Goal: Task Accomplishment & Management: Manage account settings

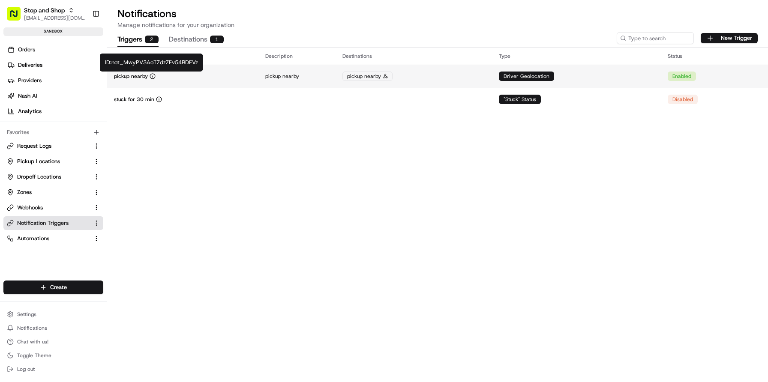
click at [153, 76] on icon "button" at bounding box center [153, 76] width 6 height 6
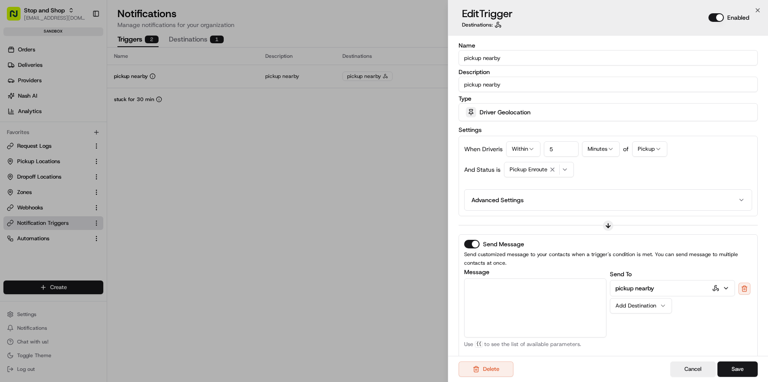
click at [533, 57] on input "pickup nearby" at bounding box center [607, 57] width 299 height 15
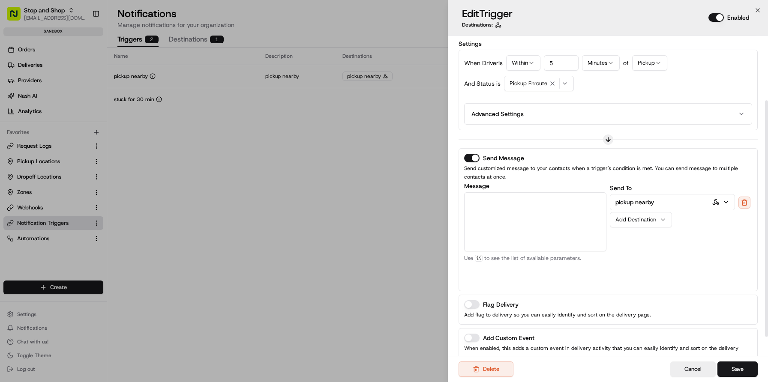
scroll to position [114, 0]
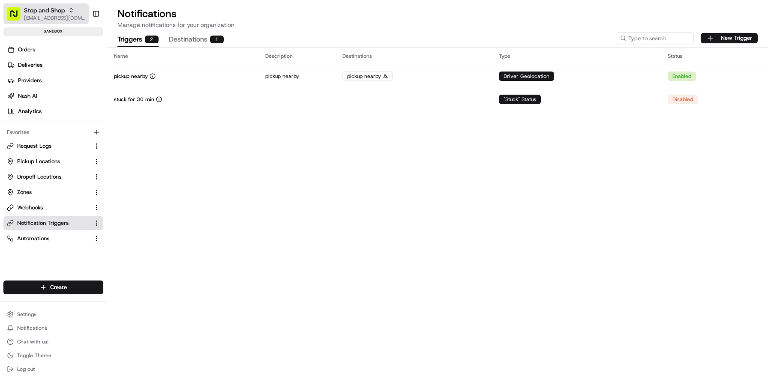
click at [45, 12] on span "Stop and Shop" at bounding box center [44, 10] width 41 height 9
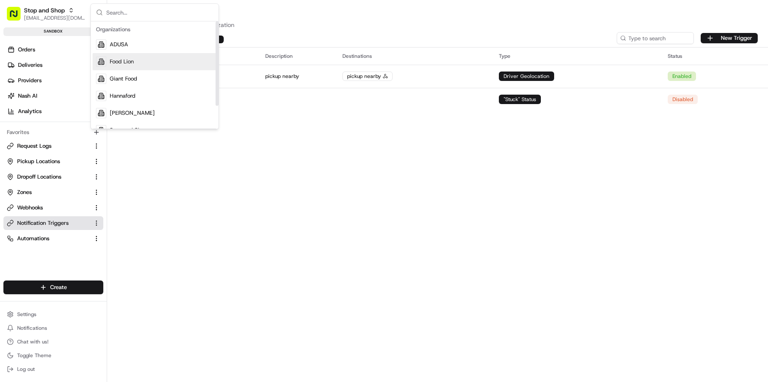
click at [117, 60] on span "Food Lion" at bounding box center [122, 62] width 24 height 8
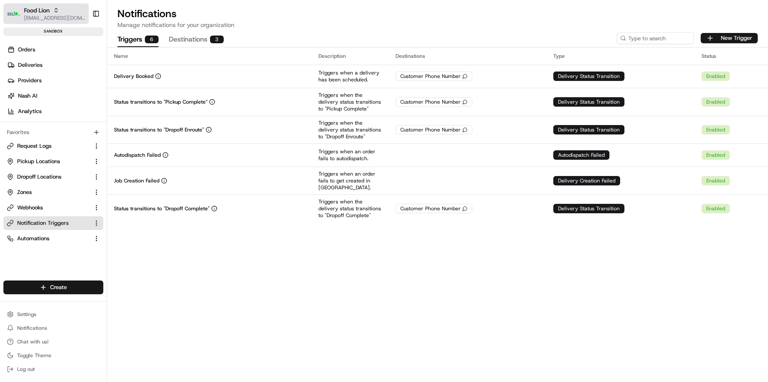
click at [71, 14] on div "Food Lion" at bounding box center [54, 10] width 61 height 9
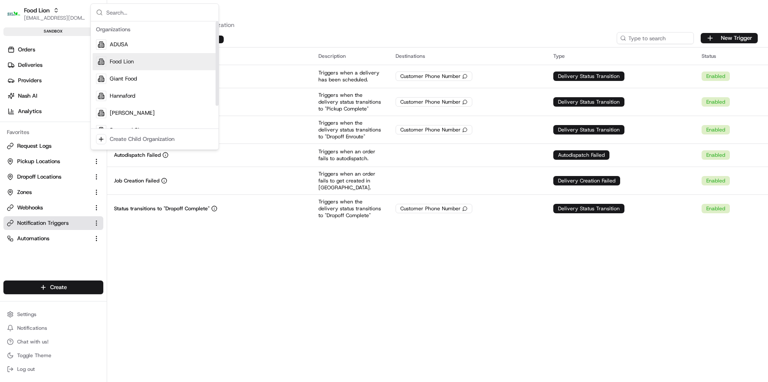
click at [124, 63] on span "Food Lion" at bounding box center [122, 62] width 24 height 8
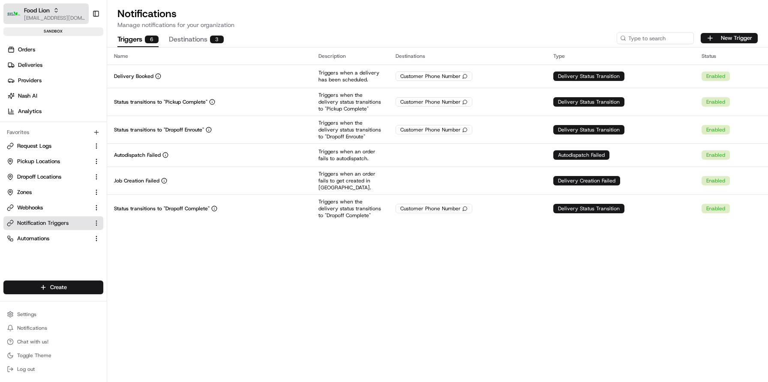
click at [75, 15] on span "[EMAIL_ADDRESS][DOMAIN_NAME]" at bounding box center [54, 18] width 61 height 7
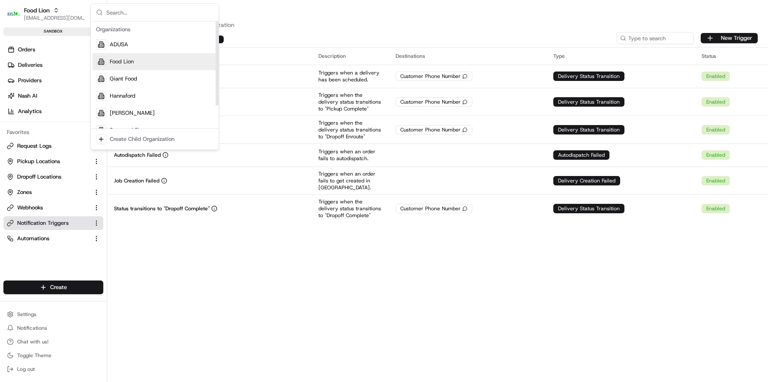
click at [124, 60] on span "Food Lion" at bounding box center [122, 62] width 24 height 8
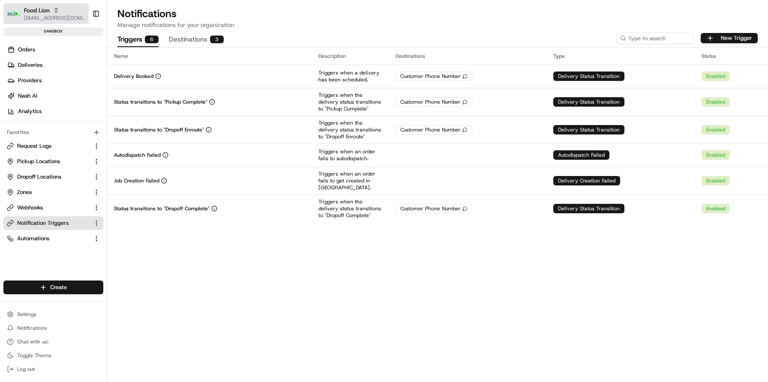
click at [70, 15] on span "[EMAIL_ADDRESS][DOMAIN_NAME]" at bounding box center [54, 18] width 61 height 7
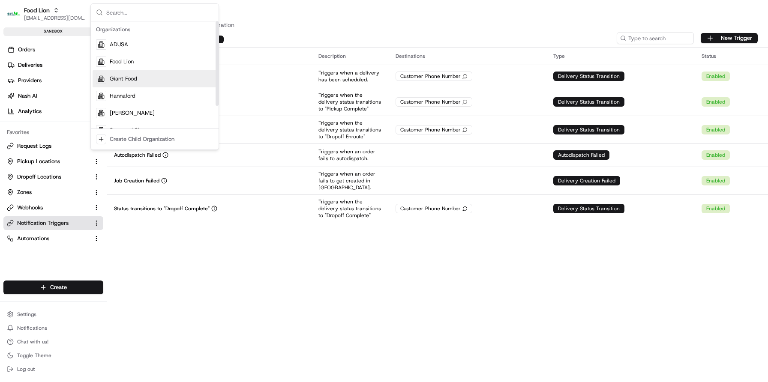
click at [128, 79] on span "Giant Food" at bounding box center [123, 79] width 27 height 8
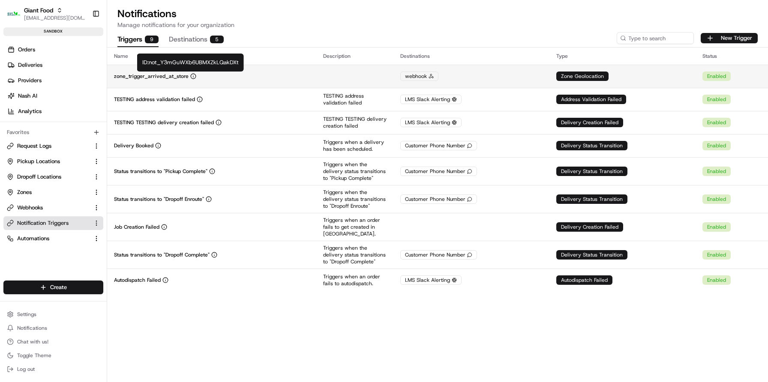
click at [190, 75] on icon "button" at bounding box center [193, 76] width 6 height 6
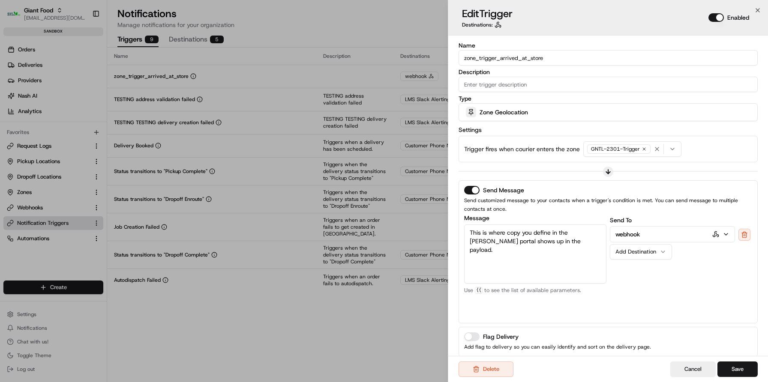
drag, startPoint x: 577, startPoint y: 57, endPoint x: 453, endPoint y: 60, distance: 123.5
click at [453, 60] on div "Name zone_trigger_arrived_at_store Description Type Zone Geolocation Settings T…" at bounding box center [608, 240] width 320 height 408
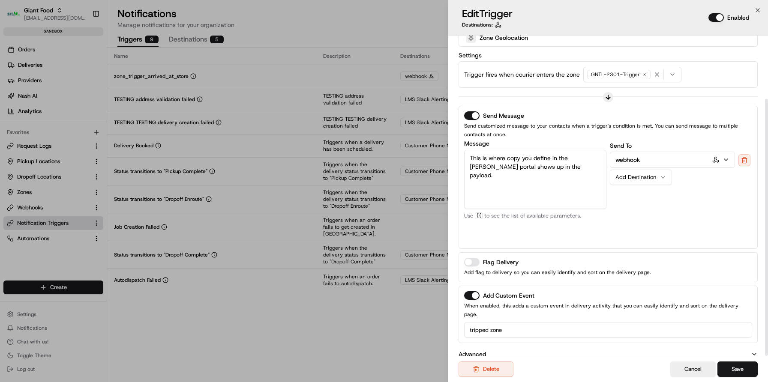
scroll to position [79, 0]
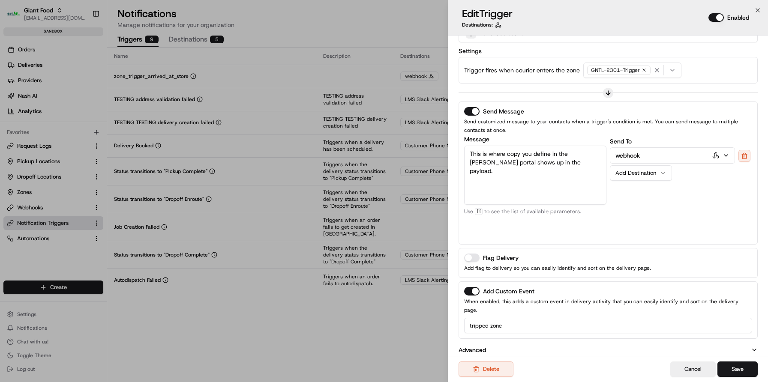
click at [521, 318] on input "tripped zone" at bounding box center [608, 325] width 288 height 15
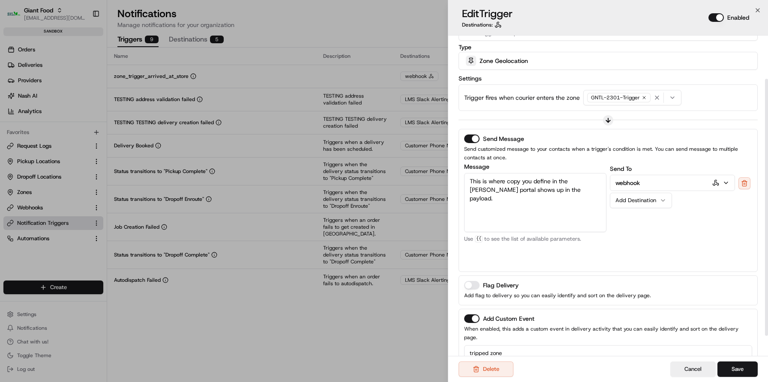
scroll to position [55, 0]
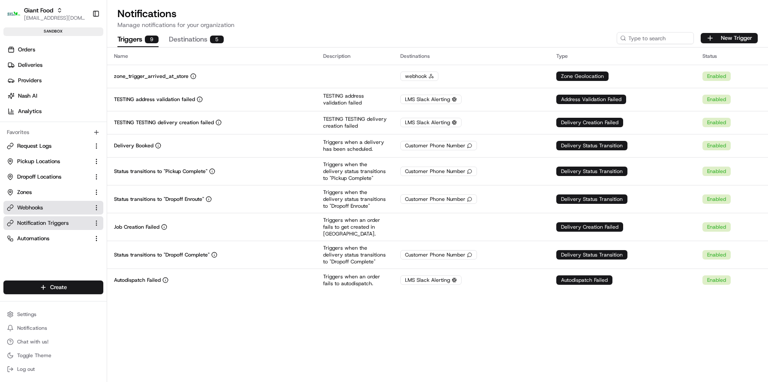
click at [30, 207] on span "Webhooks" at bounding box center [30, 208] width 26 height 8
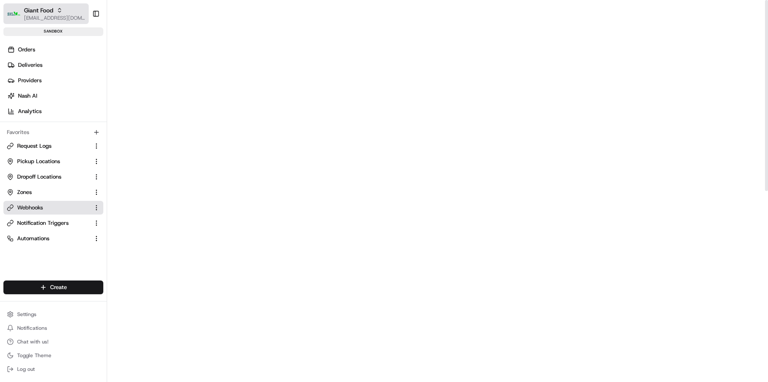
click at [69, 13] on div "Giant Food" at bounding box center [54, 10] width 61 height 9
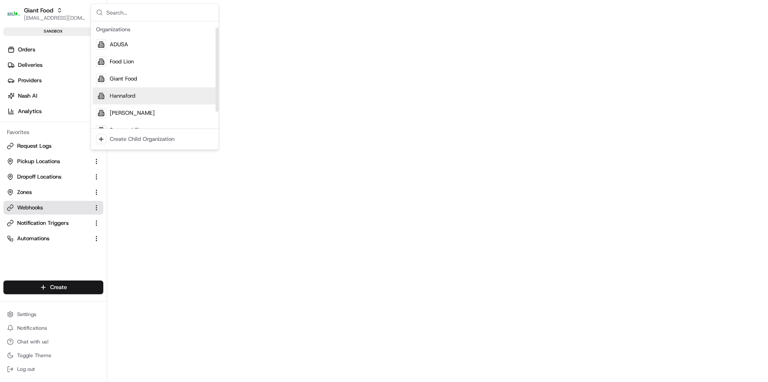
scroll to position [11, 0]
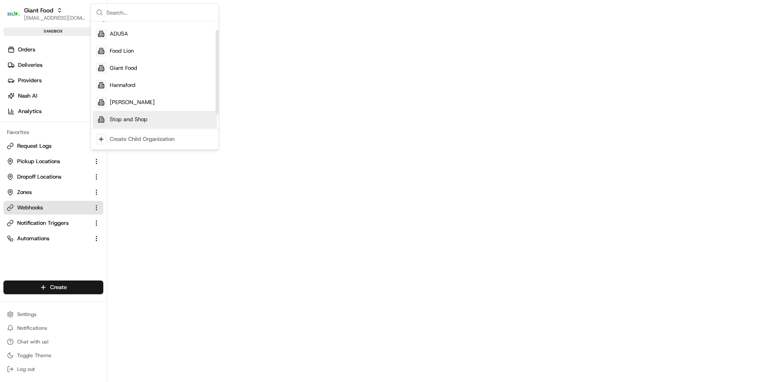
click at [143, 116] on span "Stop and Shop" at bounding box center [129, 120] width 38 height 8
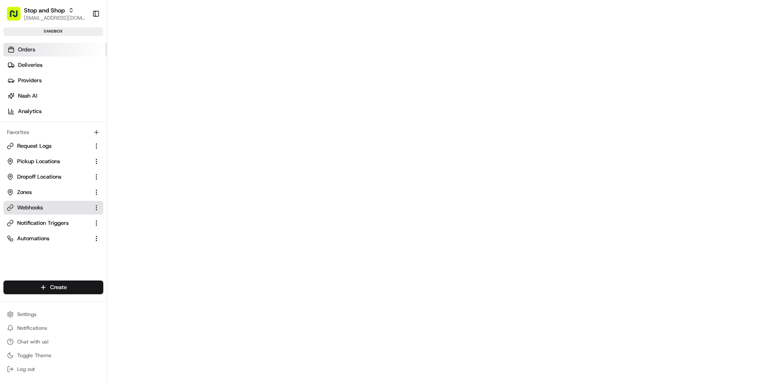
click at [21, 54] on link "Orders" at bounding box center [54, 50] width 103 height 14
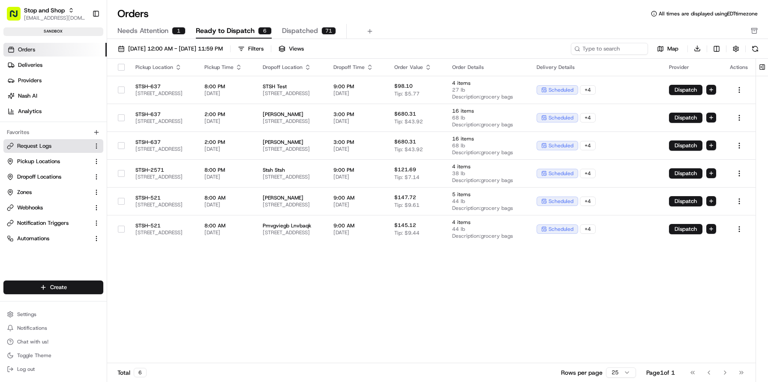
click at [40, 146] on span "Request Logs" at bounding box center [34, 146] width 34 height 8
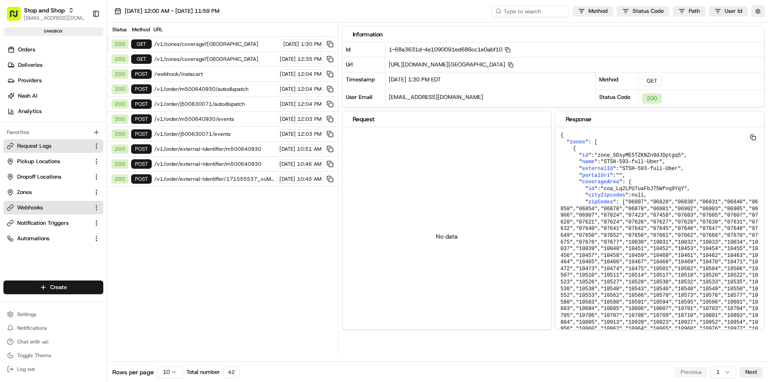
click at [37, 205] on span "Webhooks" at bounding box center [30, 208] width 26 height 8
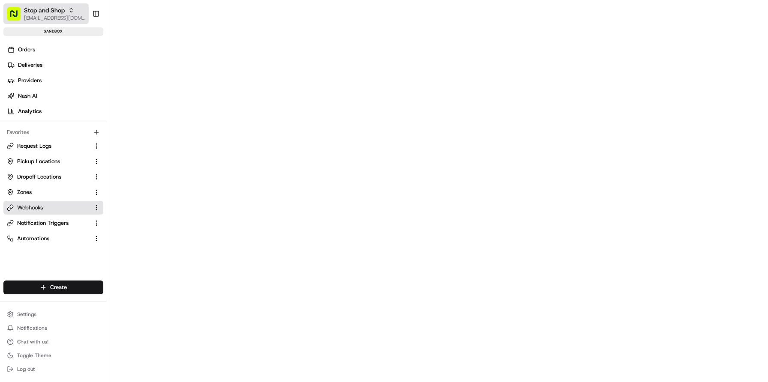
click at [60, 14] on span "Stop and Shop" at bounding box center [44, 10] width 41 height 9
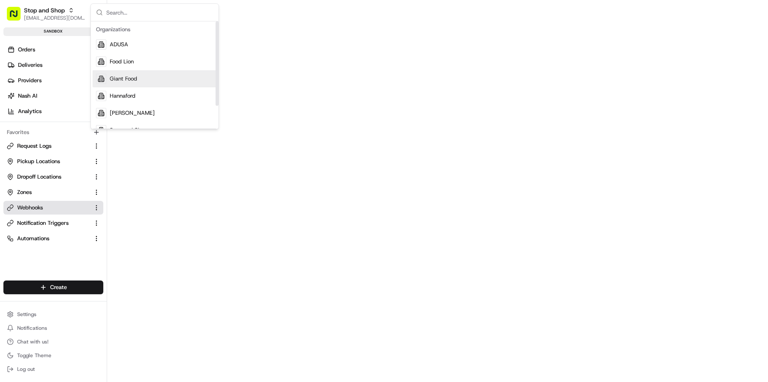
click at [138, 78] on div "Giant Food" at bounding box center [155, 78] width 124 height 17
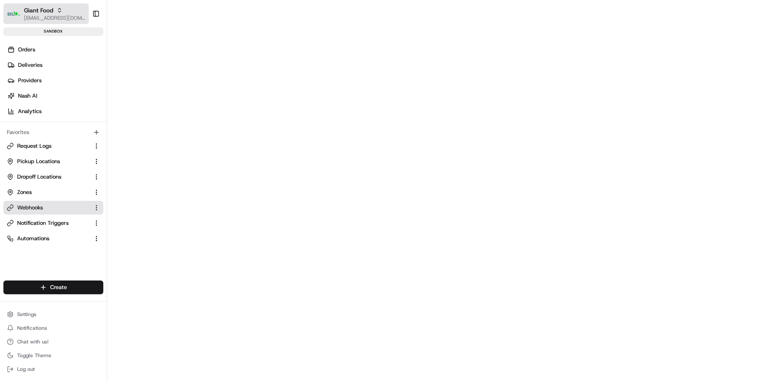
click at [65, 10] on div "Giant Food" at bounding box center [54, 10] width 61 height 9
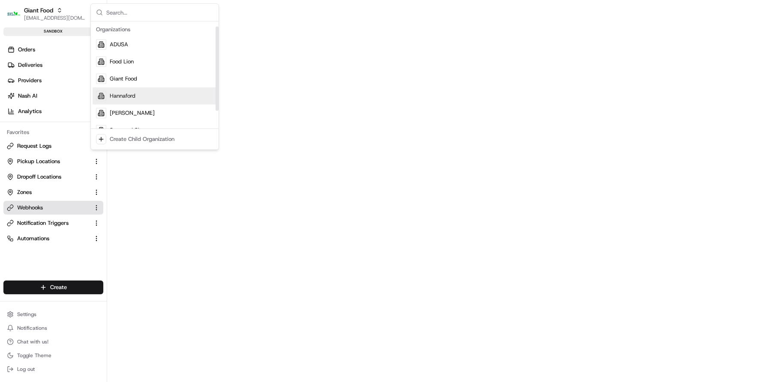
scroll to position [29, 0]
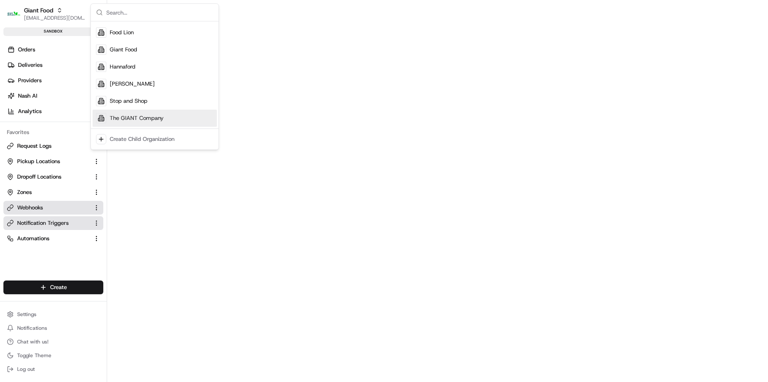
click at [40, 225] on span "Notification Triggers" at bounding box center [42, 223] width 51 height 8
